Goal: Transaction & Acquisition: Book appointment/travel/reservation

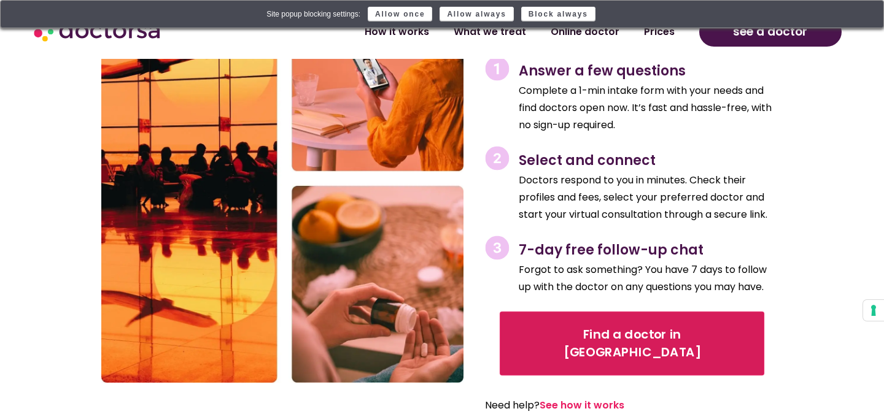
scroll to position [1738, 0]
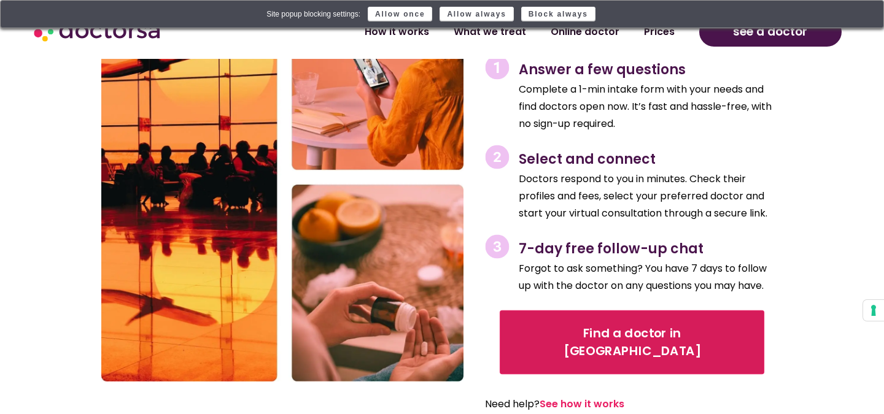
click at [554, 325] on span "Find a doctor in [GEOGRAPHIC_DATA]" at bounding box center [632, 343] width 231 height 36
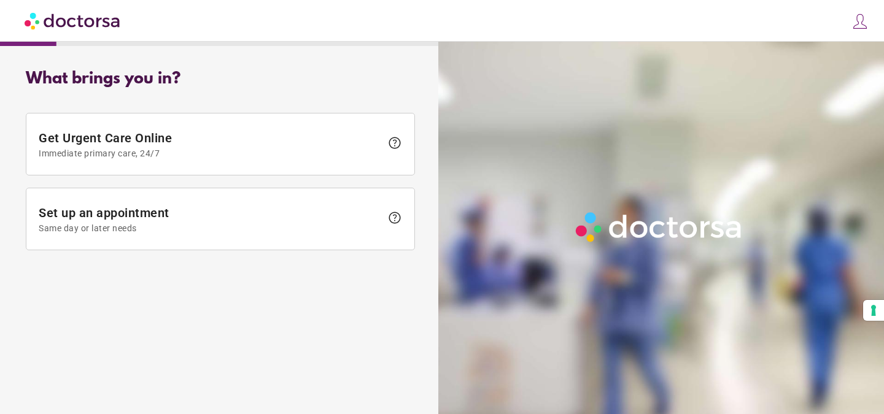
click at [317, 206] on span "Set up an appointment Same day or later needs" at bounding box center [210, 220] width 342 height 28
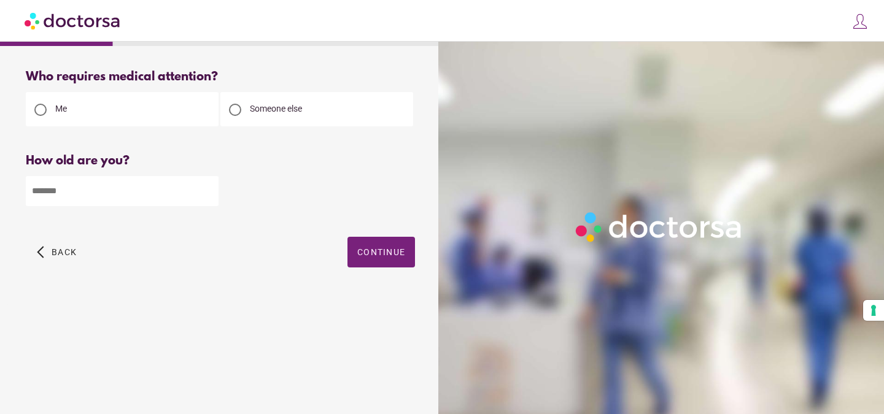
click at [155, 189] on input "number" at bounding box center [122, 191] width 193 height 30
type input "**"
click at [364, 252] on span "Continue" at bounding box center [381, 252] width 48 height 10
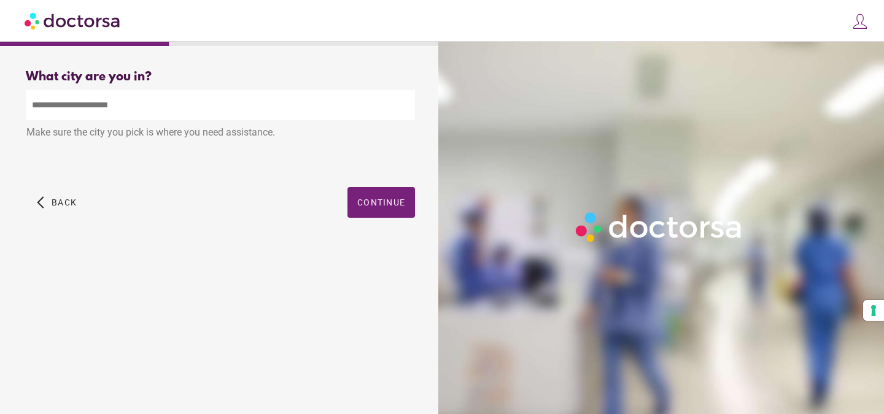
click at [171, 104] on input "text" at bounding box center [220, 105] width 389 height 30
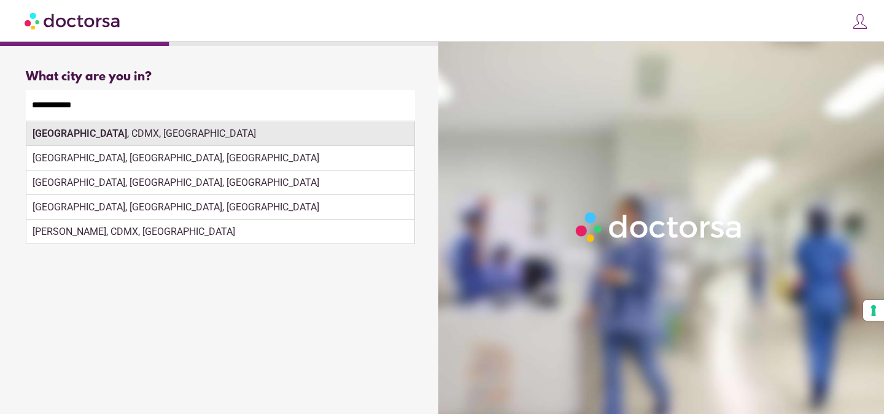
click at [275, 142] on div "Mexico City , CDMX, Mexico" at bounding box center [220, 133] width 388 height 25
type input "**********"
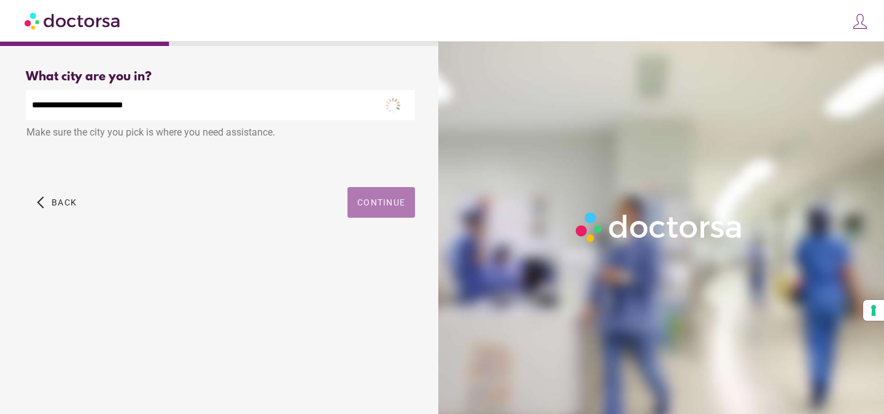
click at [380, 207] on span "Continue" at bounding box center [381, 203] width 48 height 10
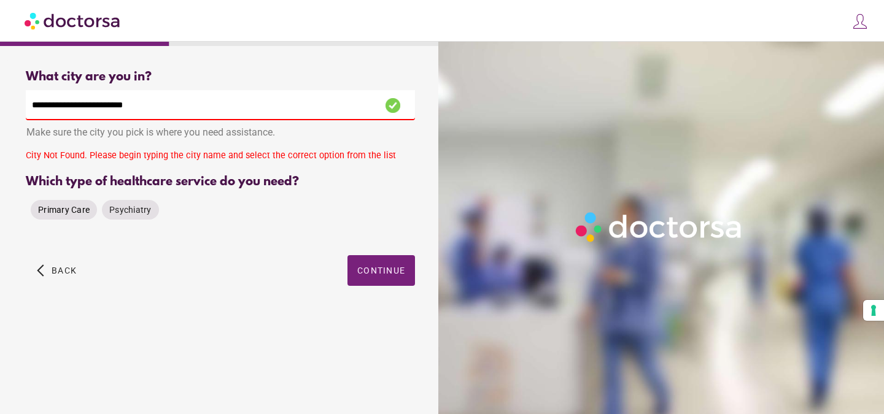
click at [72, 215] on span "Primary Care" at bounding box center [64, 210] width 52 height 10
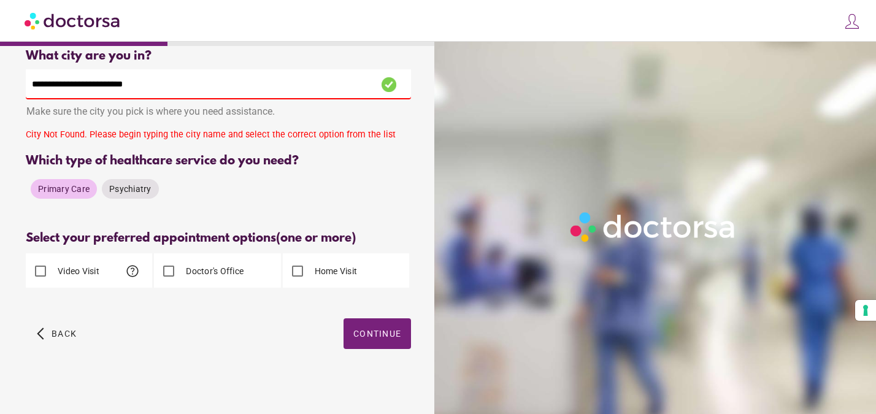
scroll to position [25, 0]
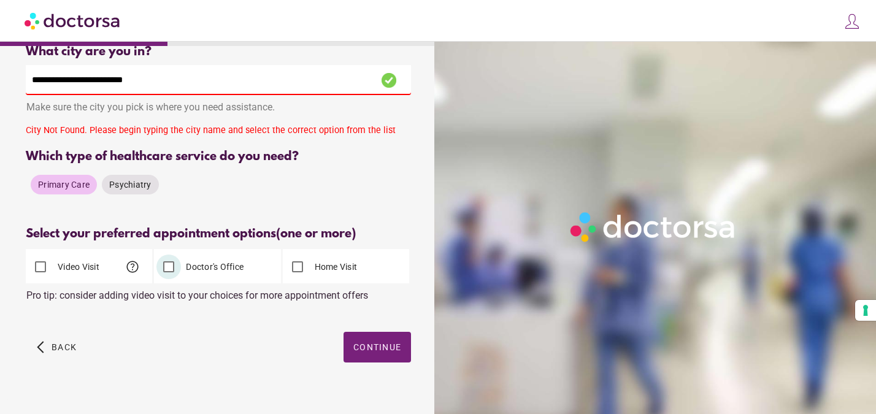
click at [314, 269] on label "Home Visit" at bounding box center [334, 267] width 45 height 12
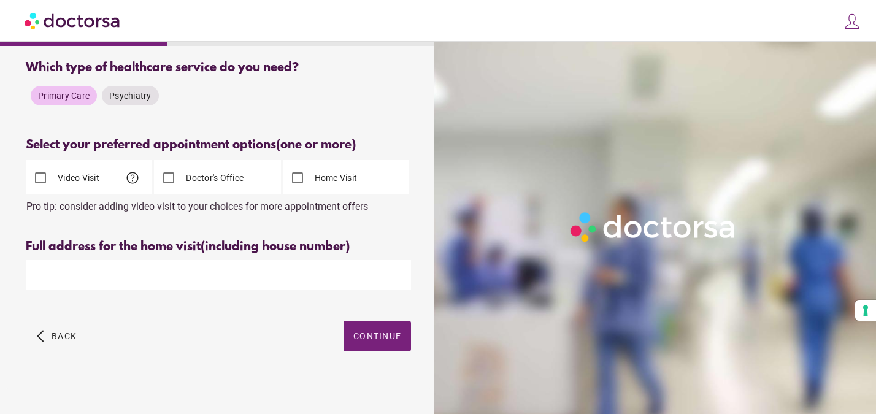
scroll to position [122, 0]
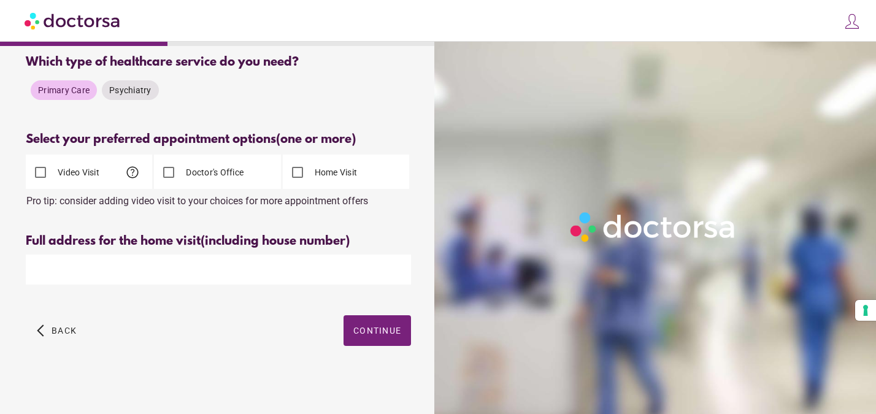
click at [235, 266] on input "text" at bounding box center [218, 270] width 385 height 30
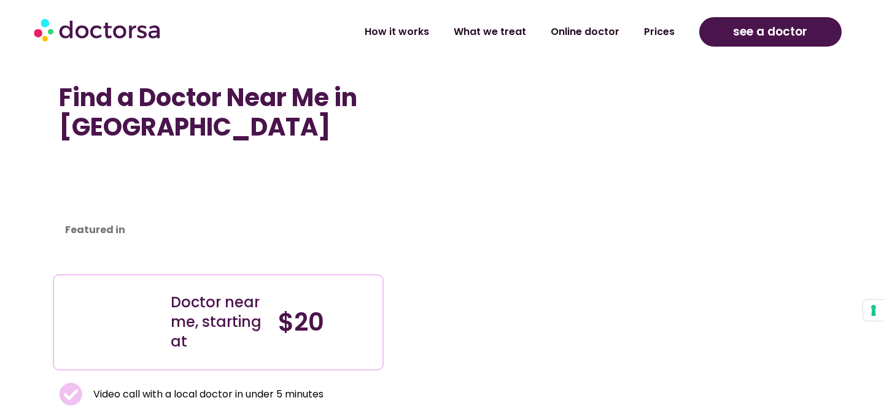
scroll to position [1738, 0]
